Goal: Information Seeking & Learning: Learn about a topic

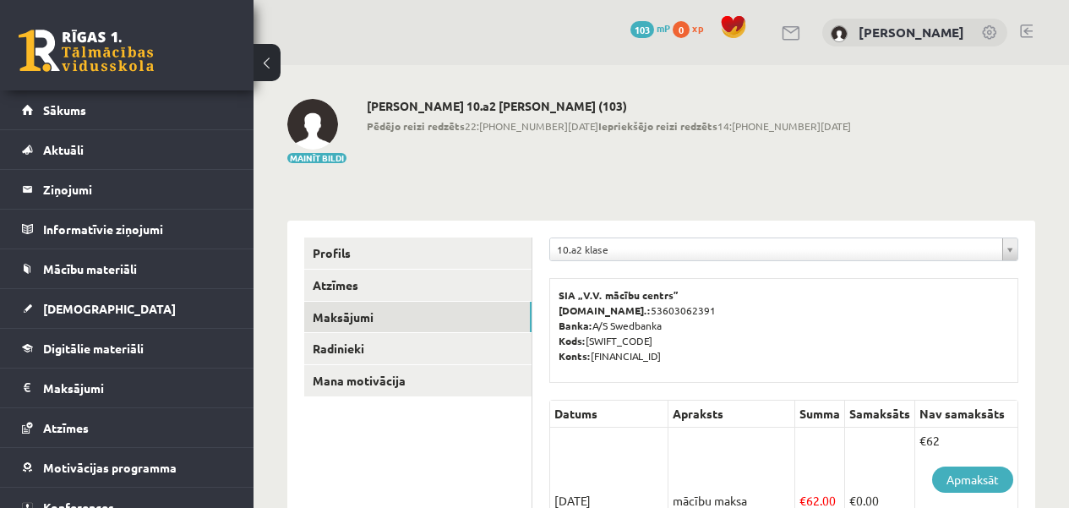
scroll to position [338, 0]
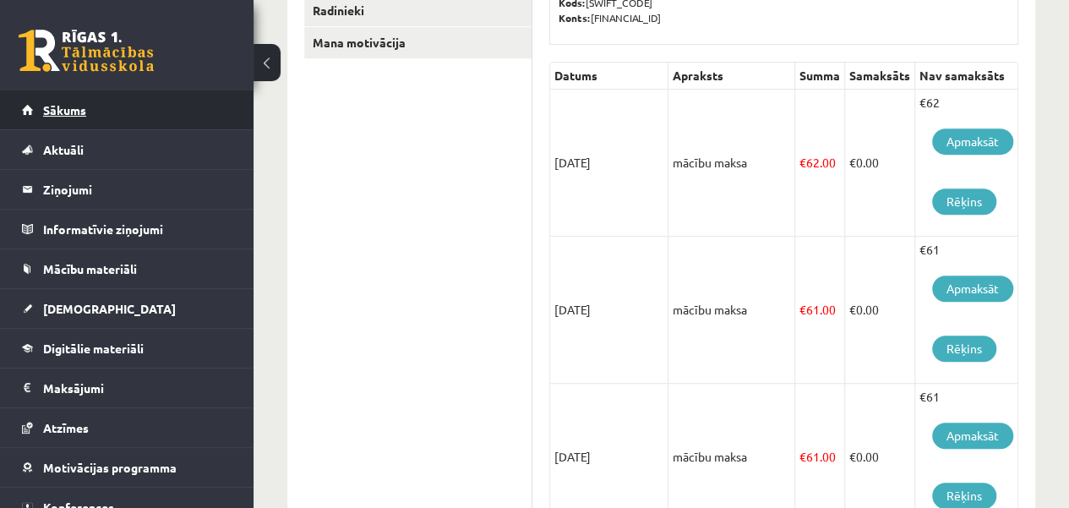
click at [201, 107] on link "Sākums" at bounding box center [127, 109] width 210 height 39
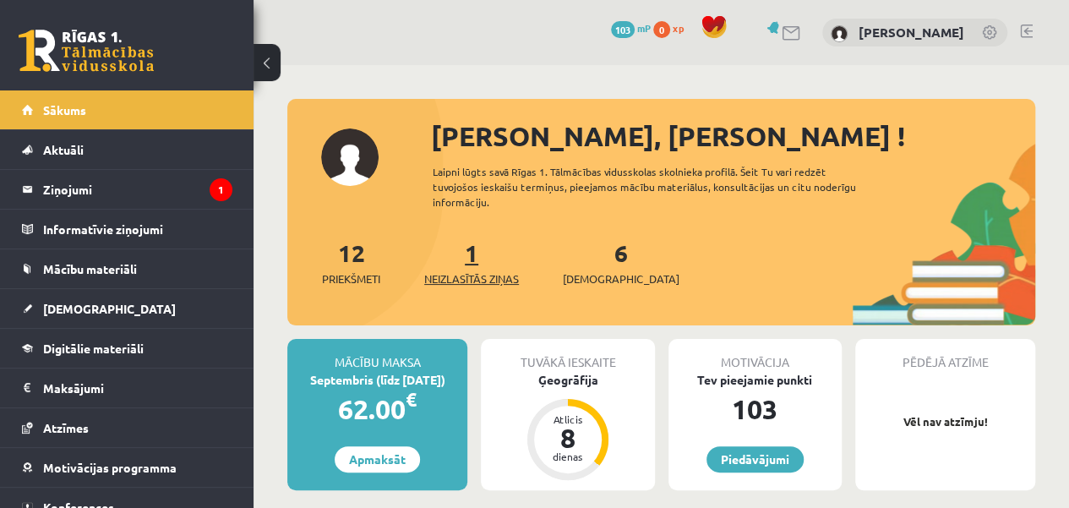
click at [508, 271] on span "Neizlasītās ziņas" at bounding box center [471, 278] width 95 height 17
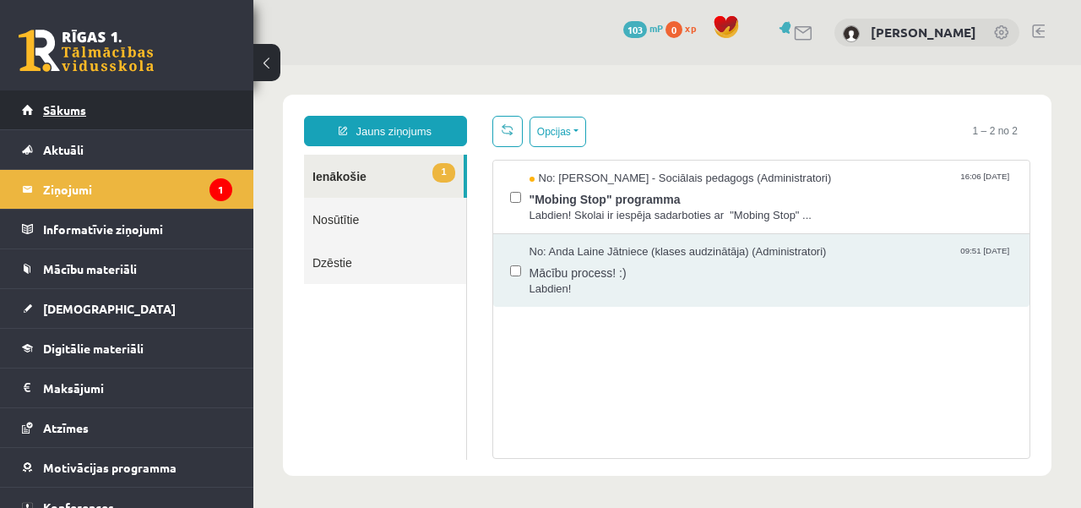
click at [150, 106] on link "Sākums" at bounding box center [127, 109] width 210 height 39
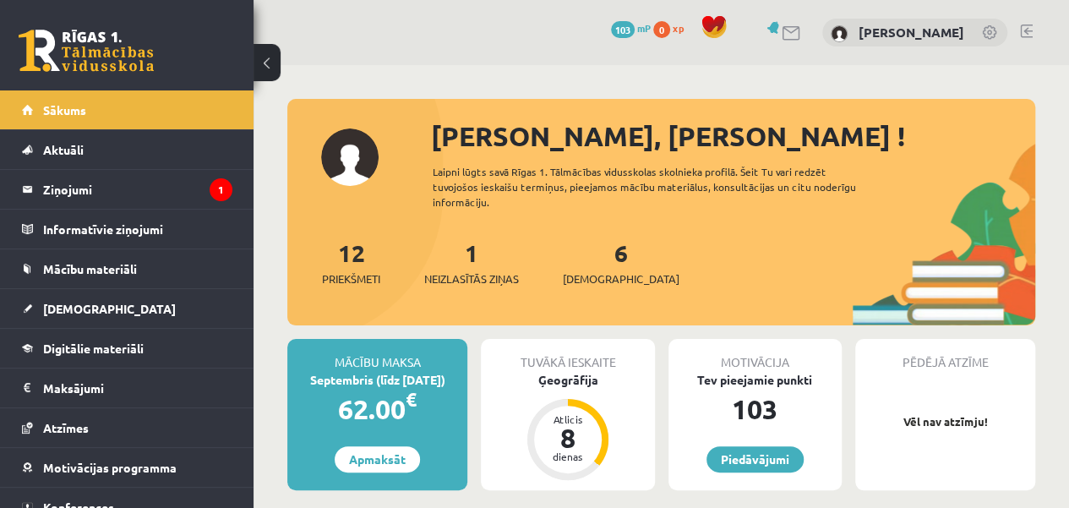
click at [603, 260] on div "6 Ieskaites" at bounding box center [621, 261] width 117 height 52
click at [591, 264] on link "6 Ieskaites" at bounding box center [621, 262] width 117 height 50
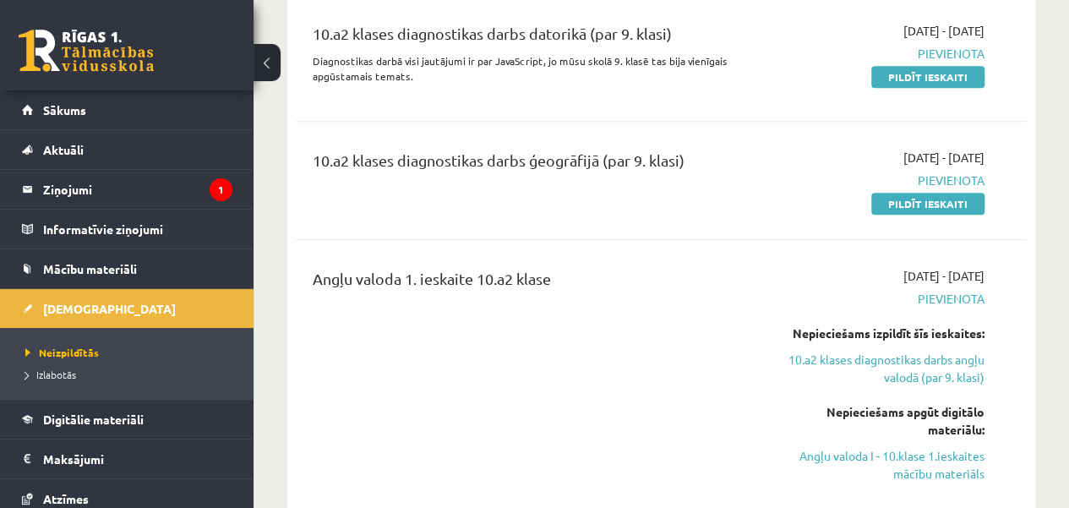
scroll to position [270, 0]
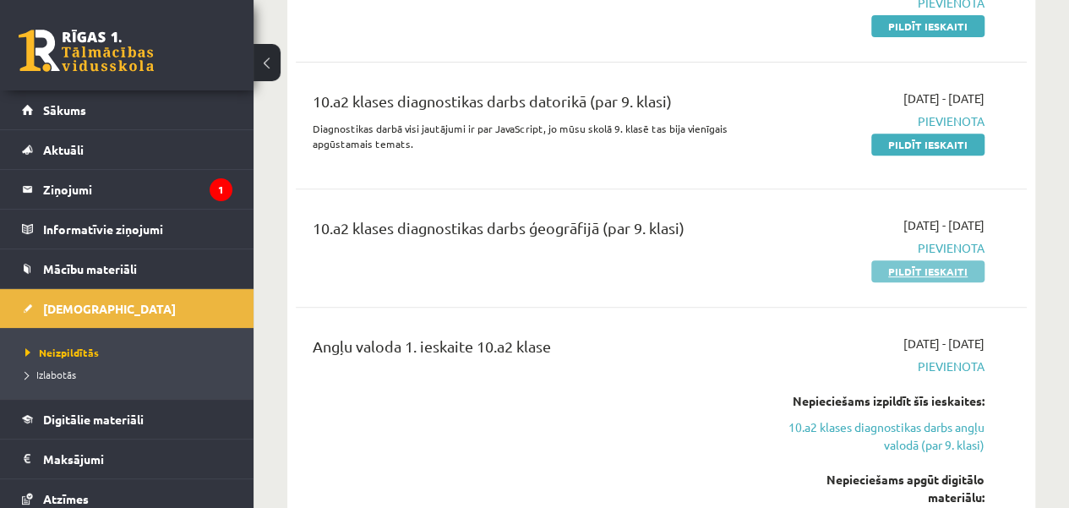
click at [935, 270] on link "Pildīt ieskaiti" at bounding box center [927, 271] width 113 height 22
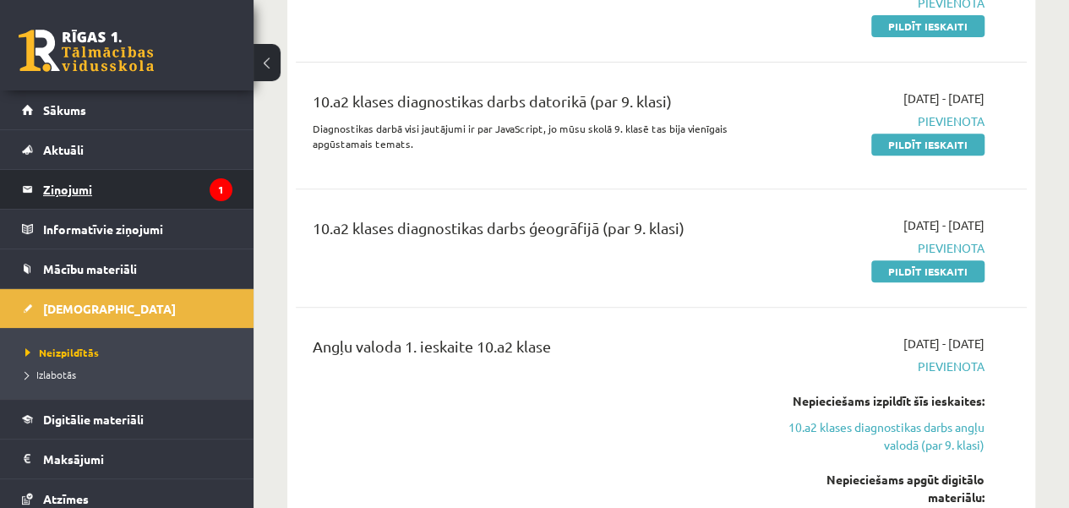
click at [174, 199] on legend "Ziņojumi 1" at bounding box center [137, 189] width 189 height 39
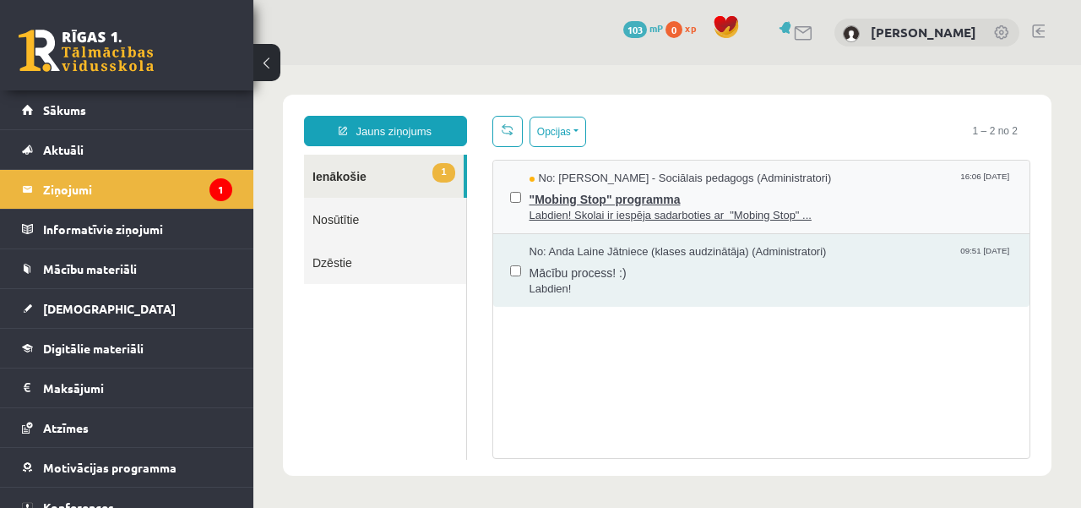
click at [611, 210] on span "Labdien! Skolai ir iespēja sadarboties ar "Mobing Stop" ..." at bounding box center [772, 216] width 484 height 16
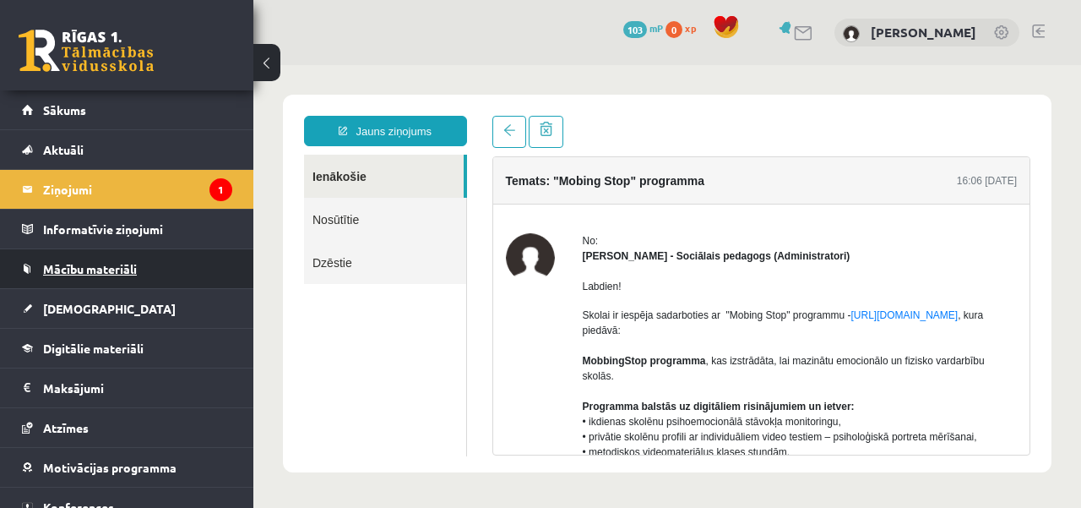
click at [76, 265] on span "Mācību materiāli" at bounding box center [90, 268] width 94 height 15
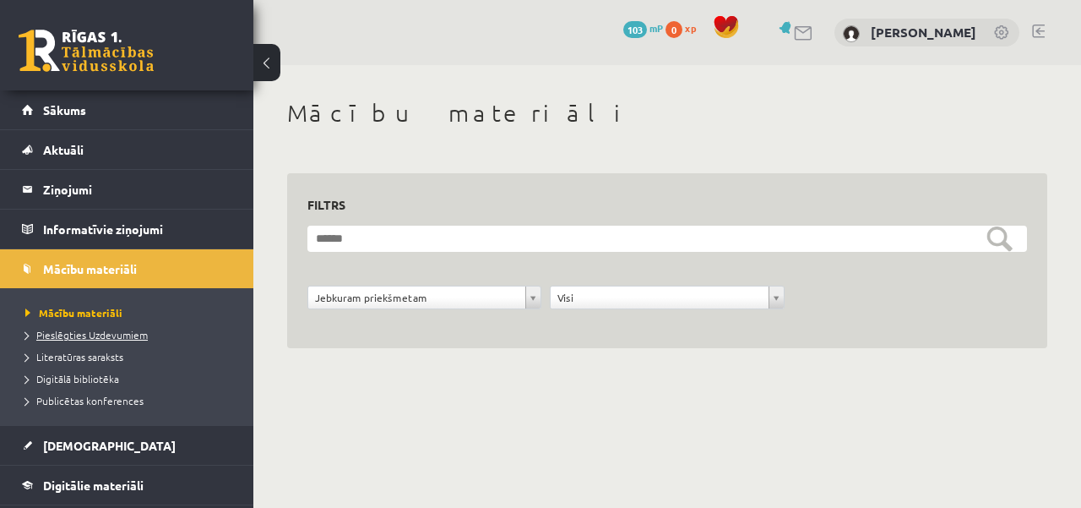
click at [90, 336] on span "Pieslēgties Uzdevumiem" at bounding box center [86, 335] width 123 height 14
